Goal: Transaction & Acquisition: Purchase product/service

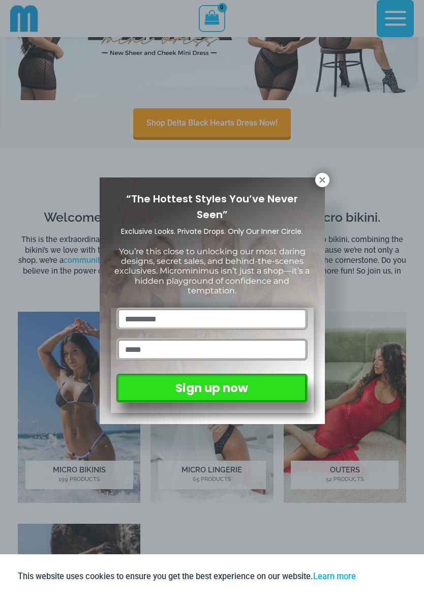
scroll to position [300, 0]
click at [320, 181] on icon at bounding box center [322, 179] width 9 height 9
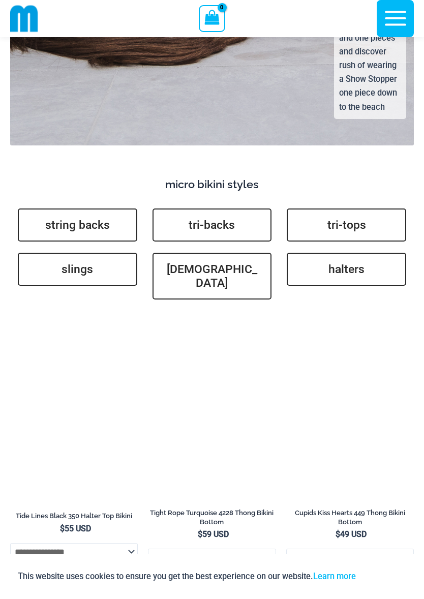
scroll to position [2909, 0]
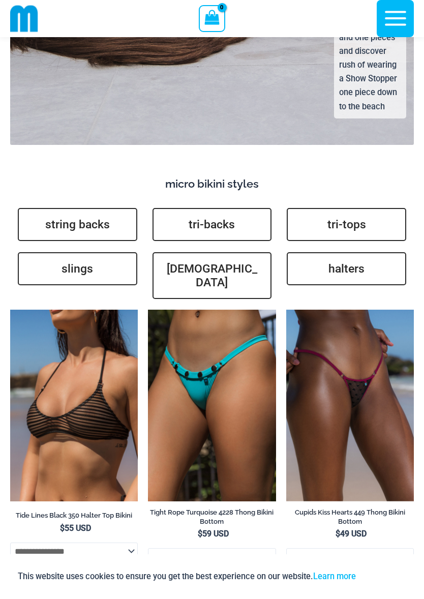
click at [117, 208] on link "string backs" at bounding box center [78, 224] width 120 height 33
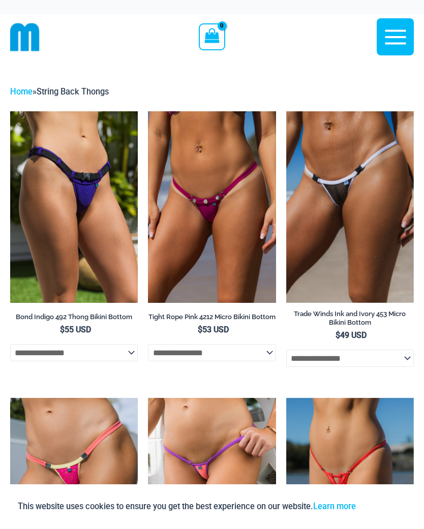
click at [148, 111] on img at bounding box center [148, 111] width 0 height 0
click at [286, 111] on img at bounding box center [286, 111] width 0 height 0
click at [10, 111] on img at bounding box center [10, 111] width 0 height 0
click at [286, 398] on img at bounding box center [286, 398] width 0 height 0
